Goal: Transaction & Acquisition: Purchase product/service

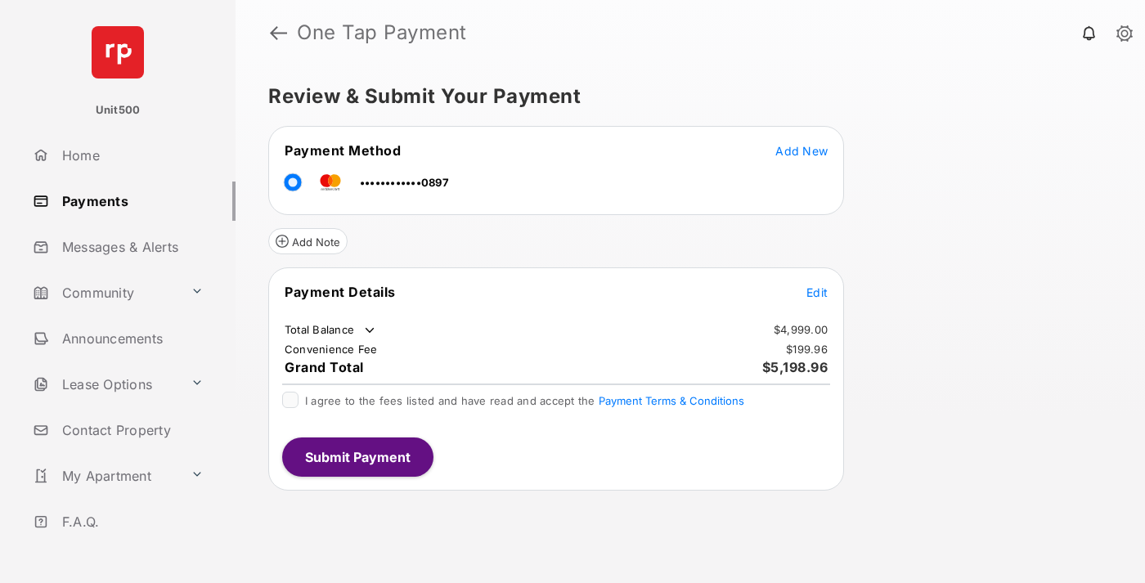
click at [817, 292] on span "Edit" at bounding box center [817, 293] width 21 height 14
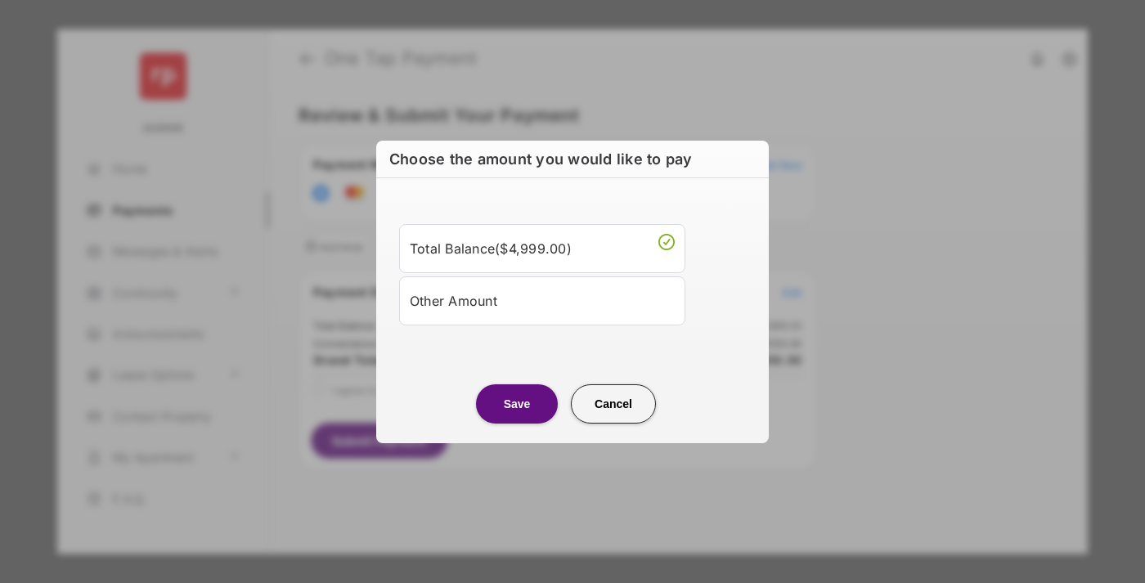
click at [542, 300] on div "Other Amount" at bounding box center [542, 300] width 265 height 28
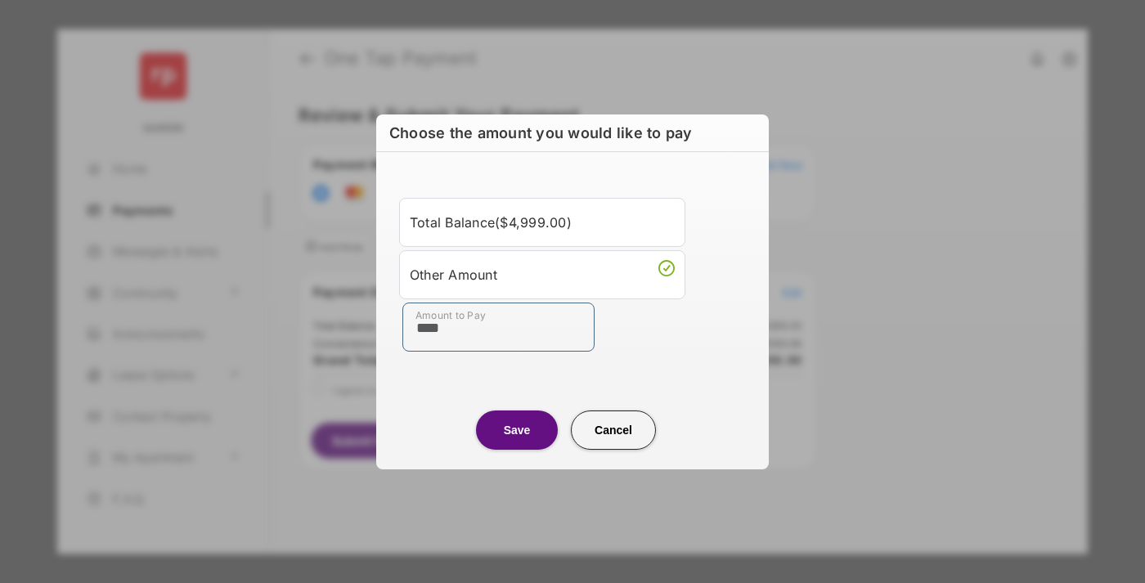
type input "****"
click at [517, 429] on button "Save" at bounding box center [517, 430] width 82 height 39
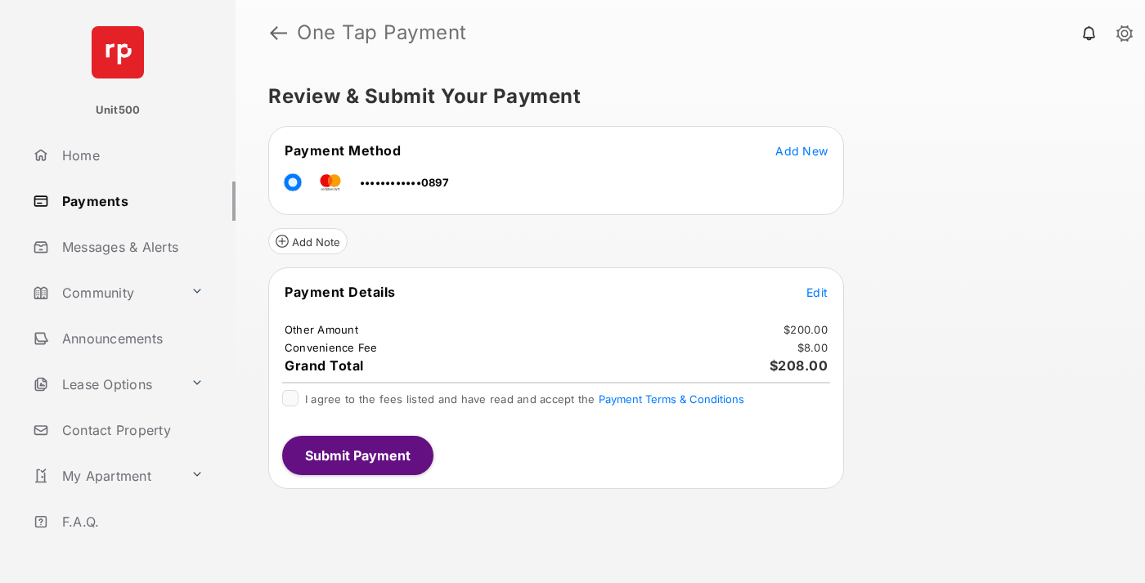
click at [817, 292] on span "Edit" at bounding box center [817, 293] width 21 height 14
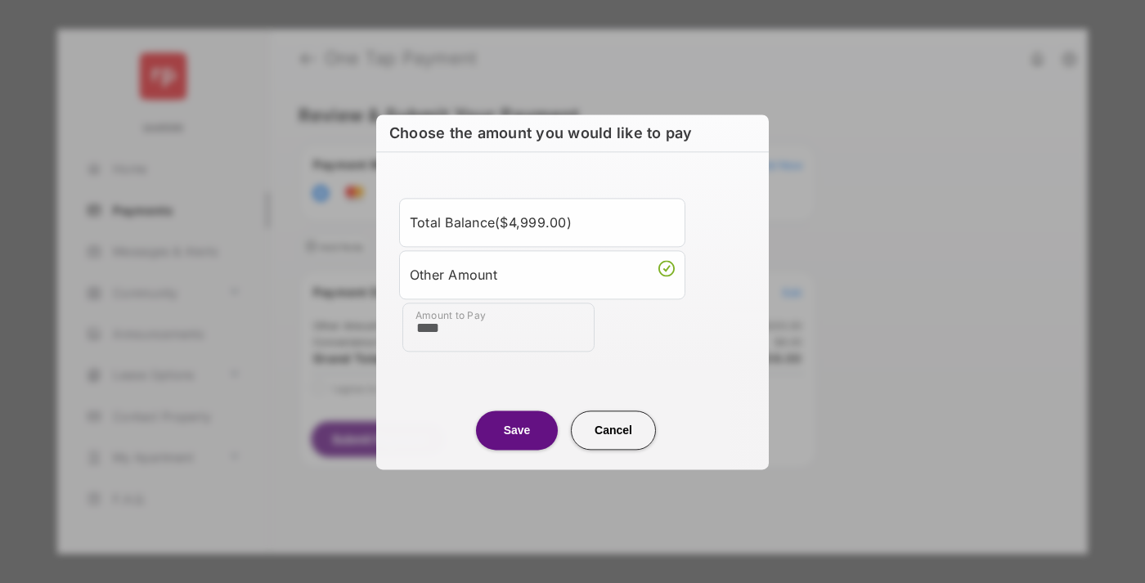
click at [517, 429] on button "Save" at bounding box center [517, 430] width 82 height 39
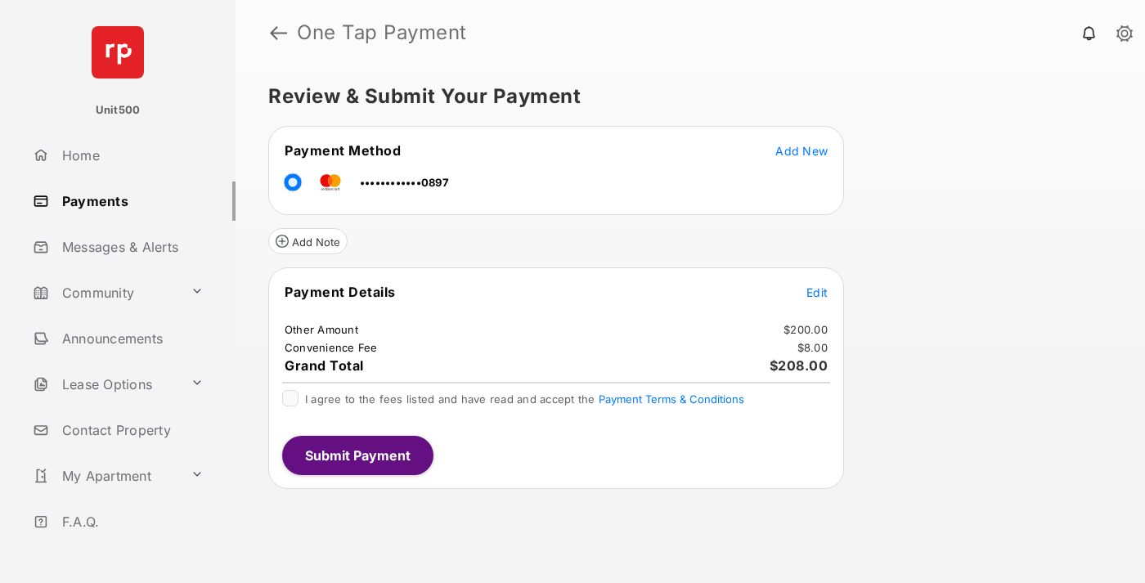
click at [357, 455] on button "Submit Payment" at bounding box center [357, 455] width 151 height 39
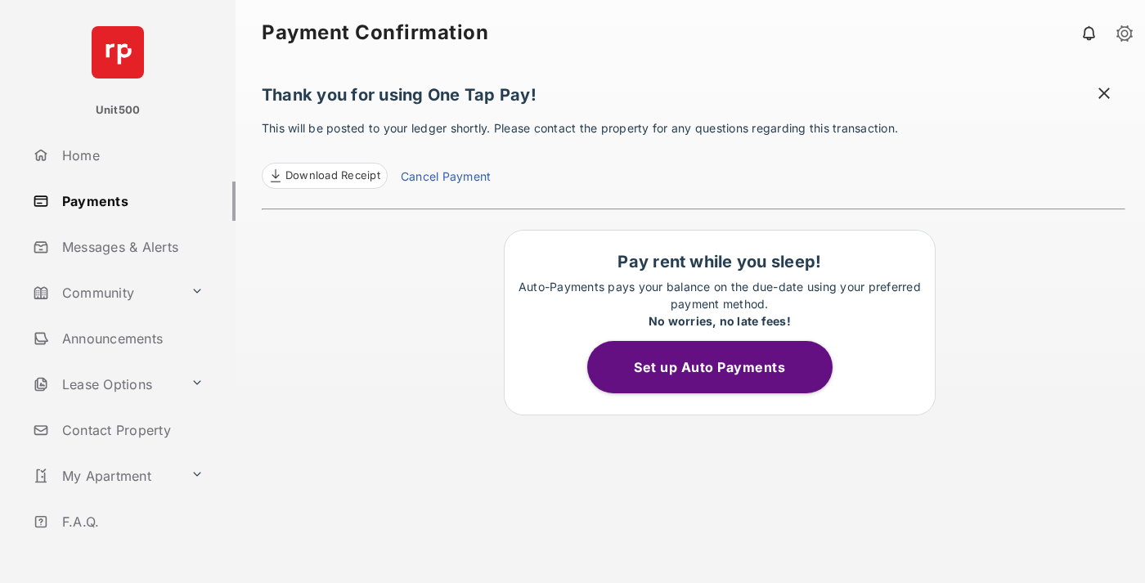
click at [324, 176] on span "Download Receipt" at bounding box center [333, 176] width 95 height 16
click at [1104, 95] on span at bounding box center [1104, 95] width 16 height 20
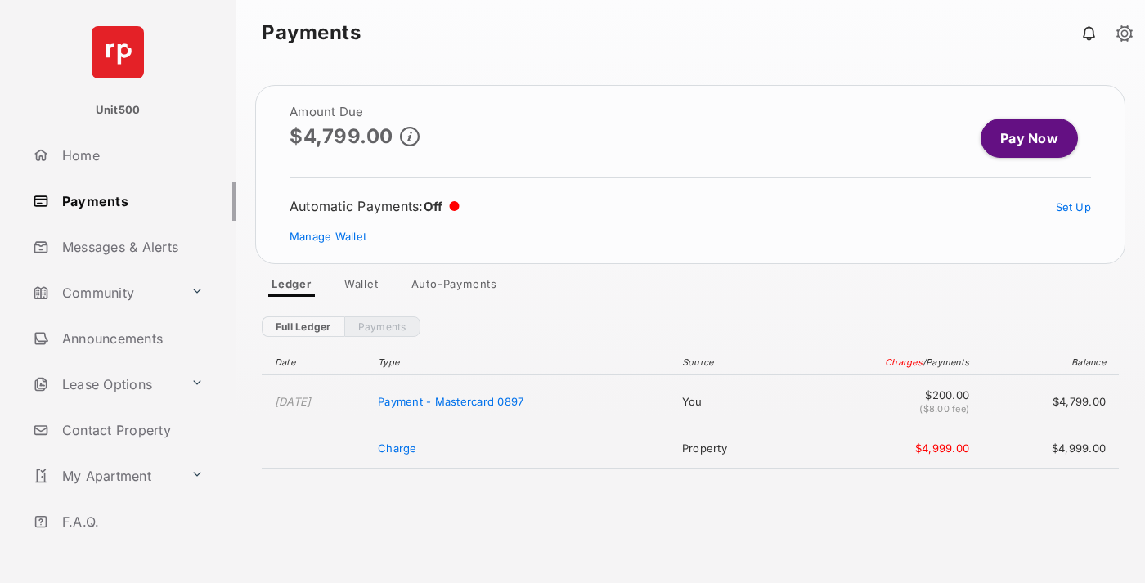
click at [328, 236] on link "Manage Wallet" at bounding box center [328, 236] width 77 height 13
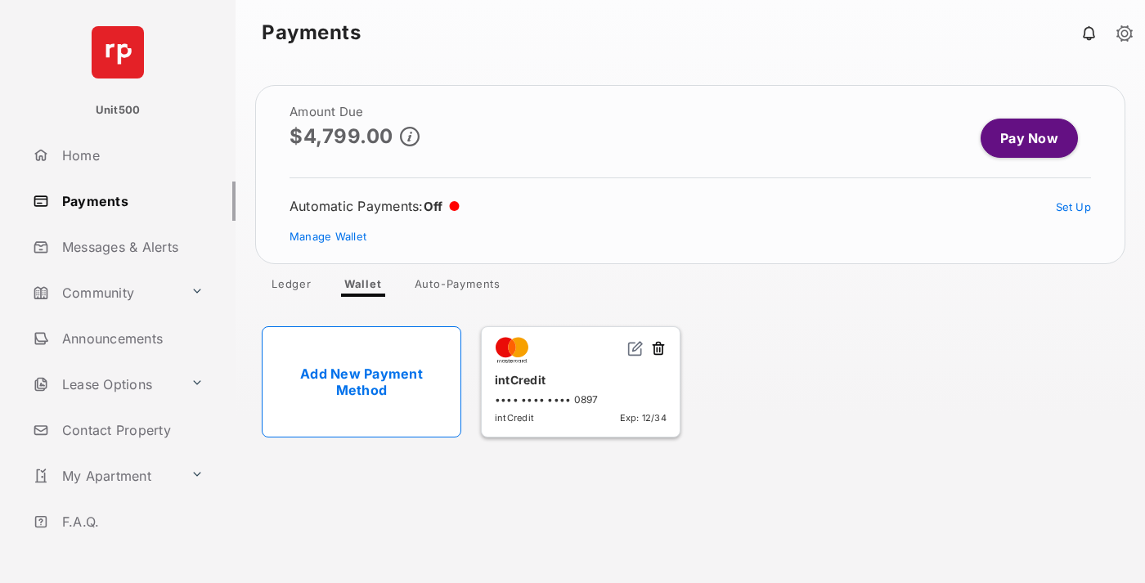
click at [659, 349] on button at bounding box center [658, 349] width 16 height 19
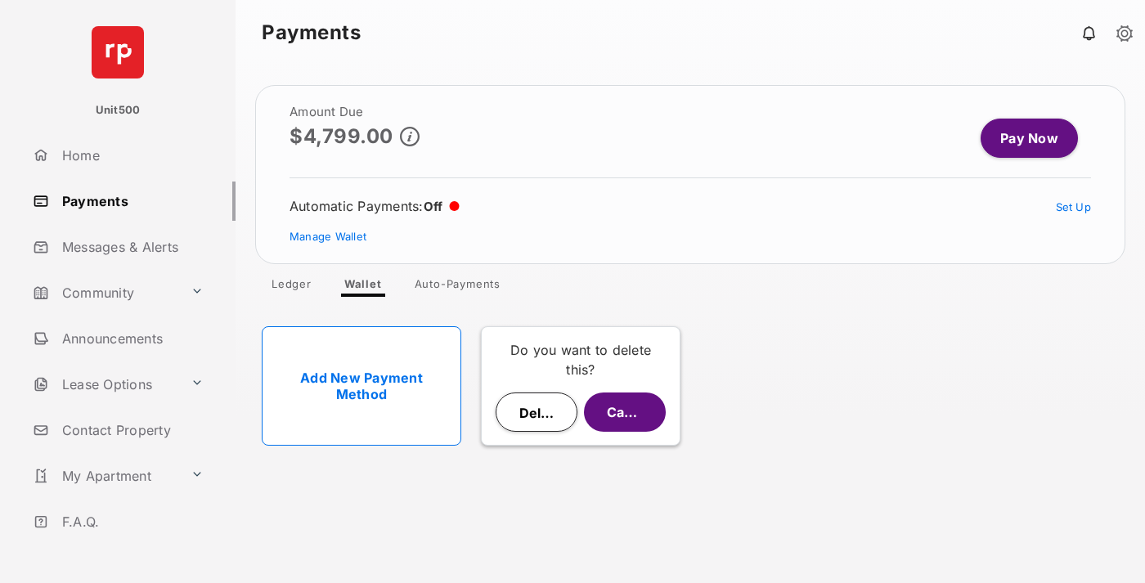
click at [537, 412] on button "Delete" at bounding box center [537, 412] width 82 height 39
